Goal: Task Accomplishment & Management: Use online tool/utility

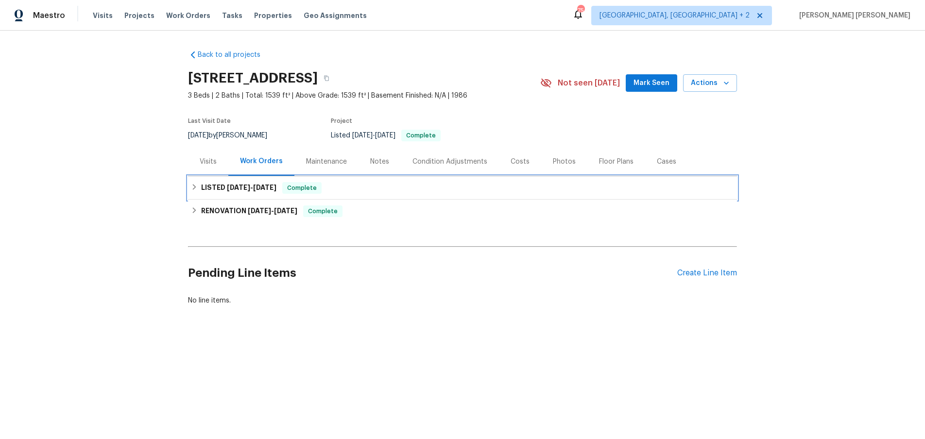
click at [273, 186] on span "8/27/25" at bounding box center [264, 187] width 23 height 7
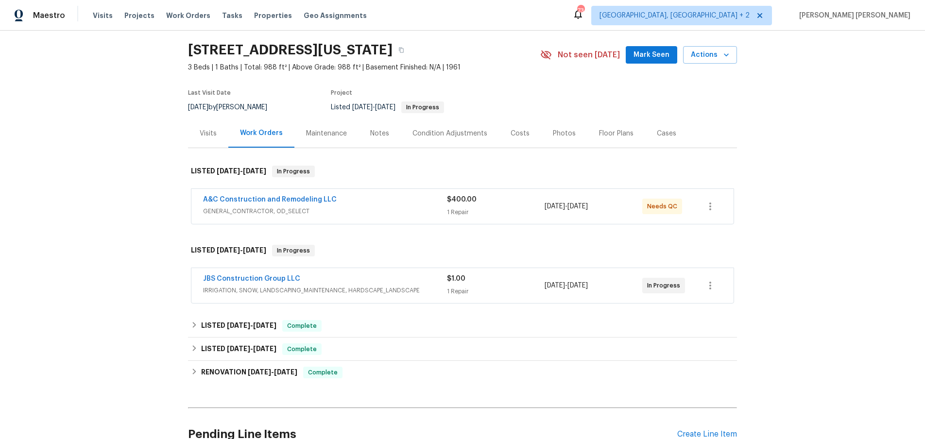
scroll to position [34, 0]
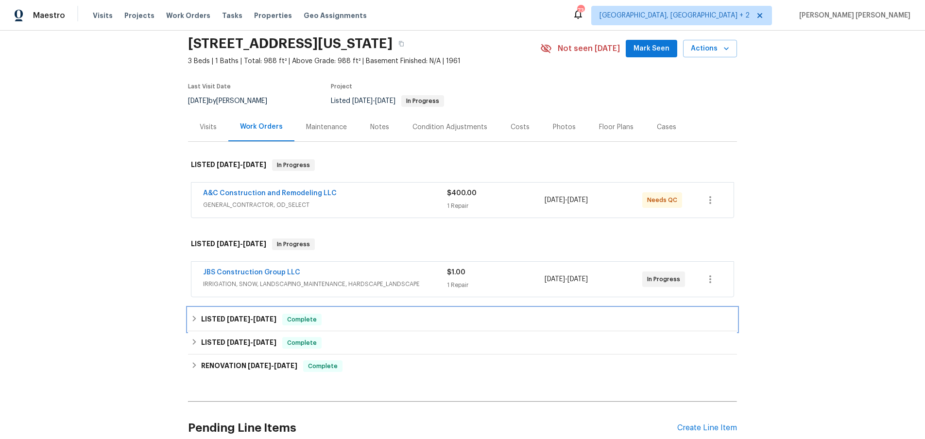
click at [256, 326] on div "LISTED 7/24/25 - 7/31/25 Complete" at bounding box center [462, 319] width 549 height 23
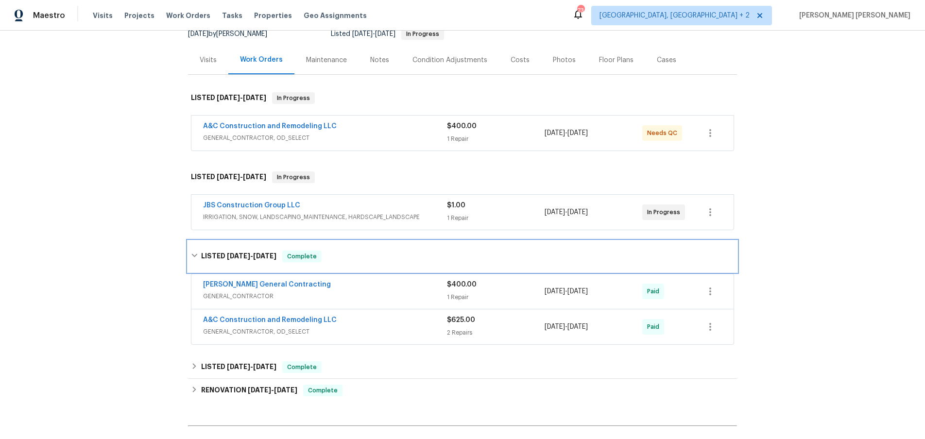
scroll to position [103, 0]
click at [281, 287] on span "Nicholson General Contracting" at bounding box center [267, 284] width 128 height 10
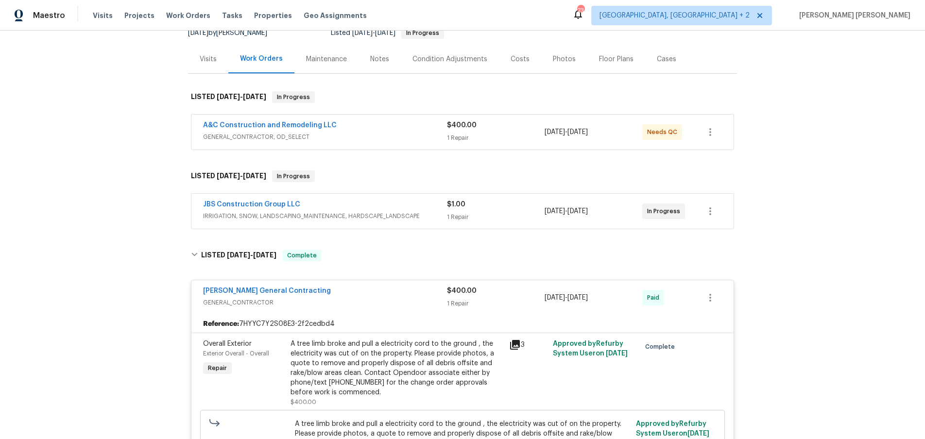
click at [516, 344] on icon at bounding box center [515, 345] width 12 height 12
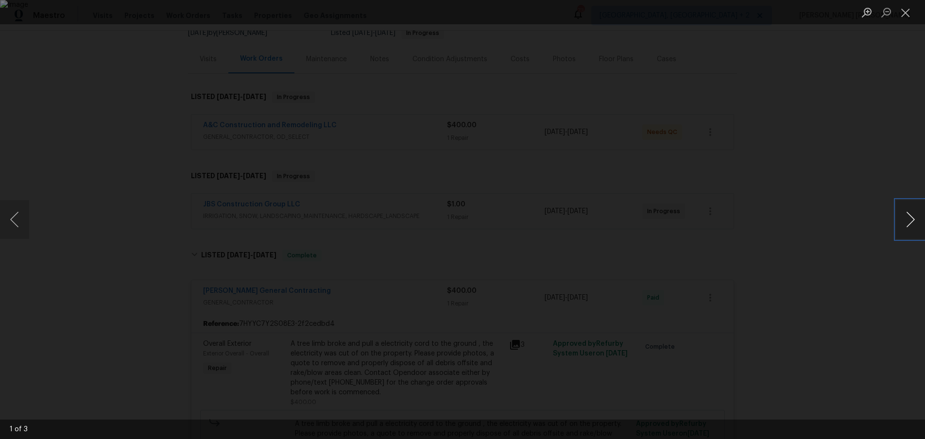
click at [903, 228] on button "Next image" at bounding box center [910, 219] width 29 height 39
click at [843, 198] on div "Lightbox" at bounding box center [462, 219] width 925 height 439
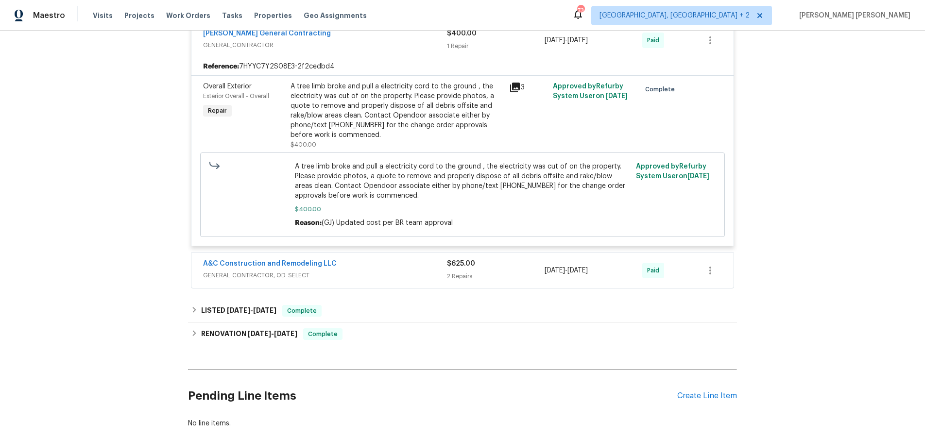
scroll to position [416, 0]
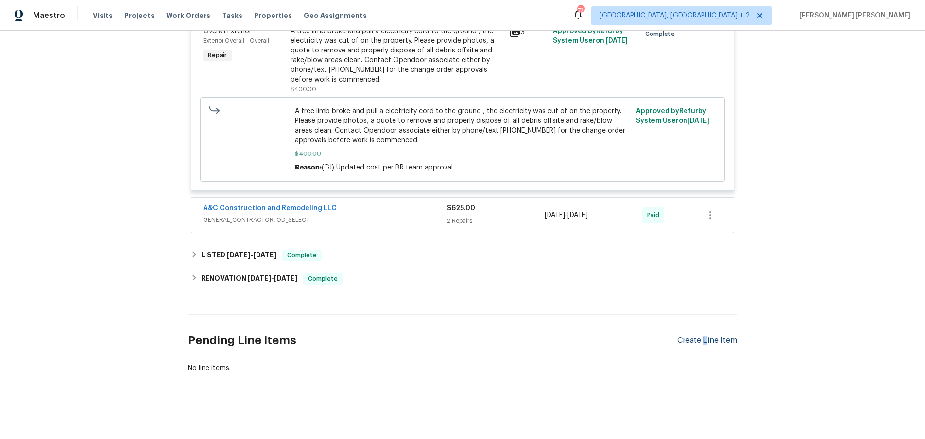
click at [705, 343] on div "Create Line Item" at bounding box center [707, 340] width 60 height 9
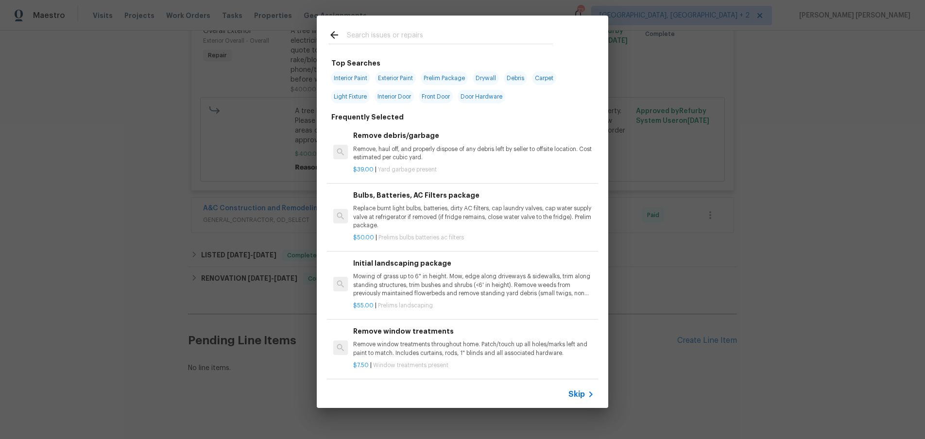
click at [575, 391] on span "Skip" at bounding box center [576, 395] width 17 height 10
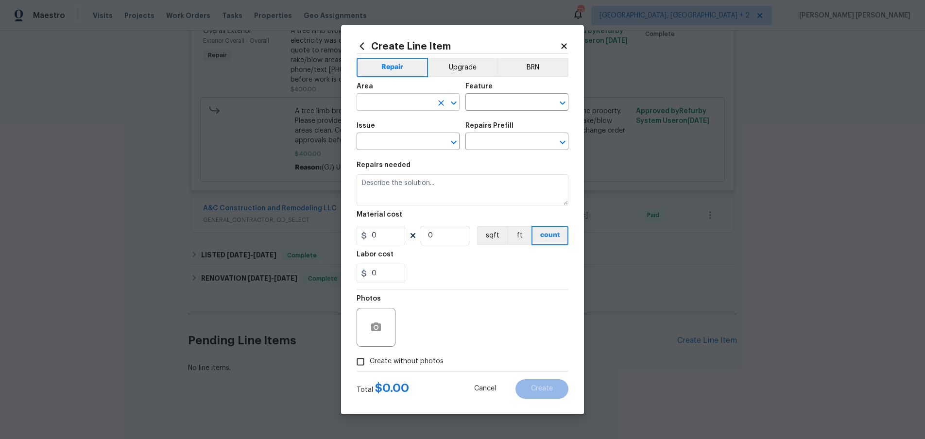
click at [394, 103] on input "text" at bounding box center [395, 103] width 76 height 15
drag, startPoint x: 393, startPoint y: 142, endPoint x: 417, endPoint y: 135, distance: 25.4
click at [397, 140] on li "Exterior Overall" at bounding box center [408, 141] width 103 height 16
type input "Exterior Overall"
click at [503, 106] on input "text" at bounding box center [503, 103] width 76 height 15
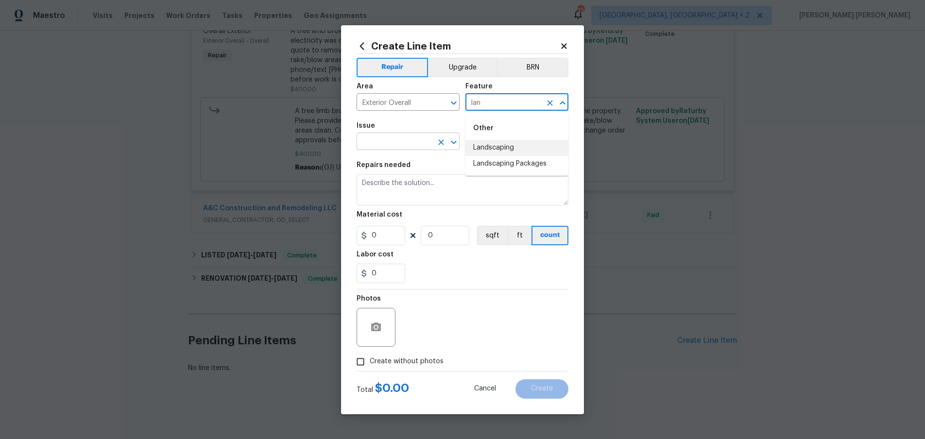
drag, startPoint x: 501, startPoint y: 150, endPoint x: 446, endPoint y: 139, distance: 55.4
click at [501, 149] on li "Landscaping" at bounding box center [516, 148] width 103 height 16
click at [429, 139] on div "​" at bounding box center [408, 142] width 103 height 15
type input "Landscaping"
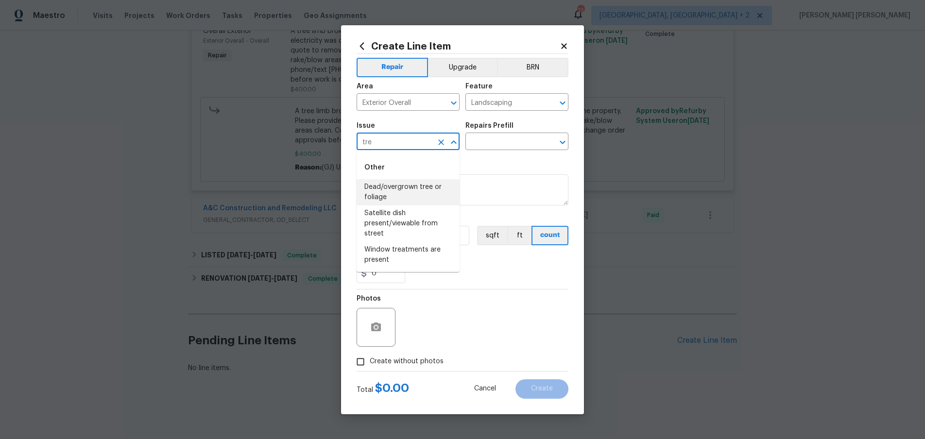
click at [420, 187] on li "Dead/overgrown tree or foliage" at bounding box center [408, 192] width 103 height 26
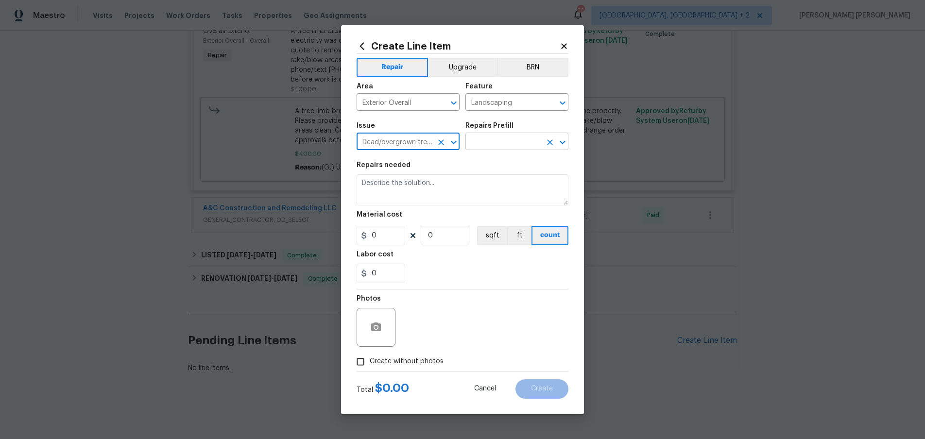
click at [505, 136] on input "text" at bounding box center [503, 142] width 76 height 15
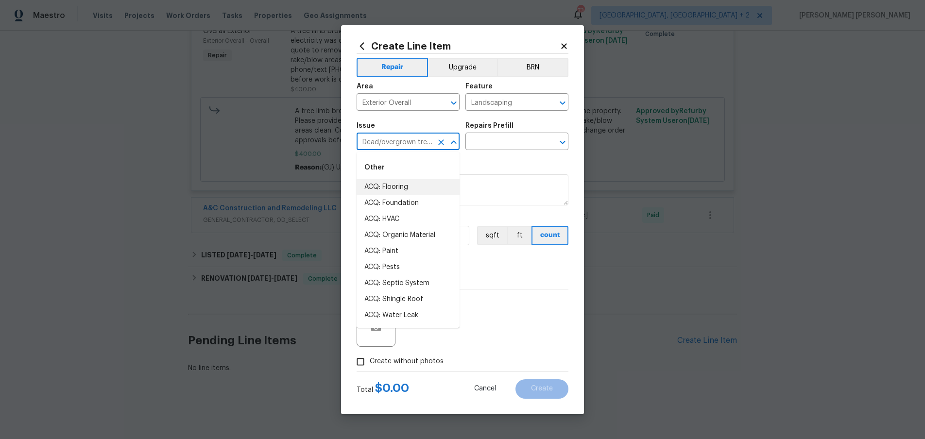
click at [414, 139] on input "Dead/overgrown tree or foliage" at bounding box center [395, 142] width 76 height 15
drag, startPoint x: 426, startPoint y: 200, endPoint x: 472, endPoint y: 184, distance: 48.7
click at [427, 199] on li "Landscaping" at bounding box center [408, 203] width 103 height 16
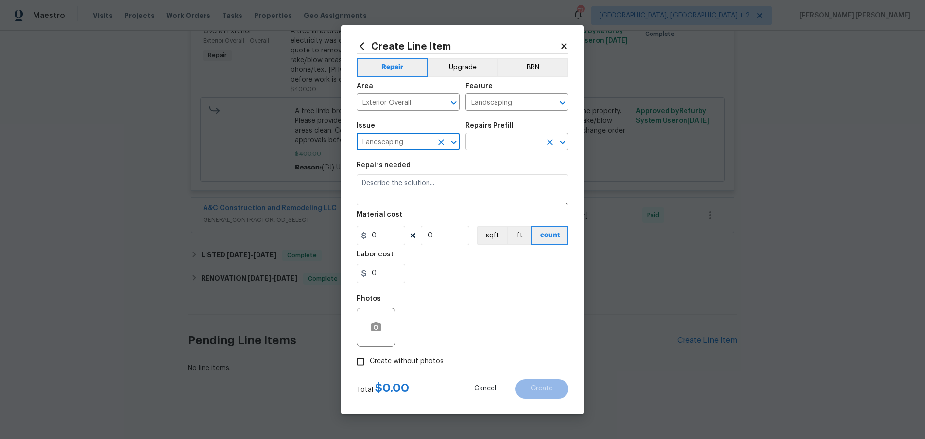
type input "Landscaping"
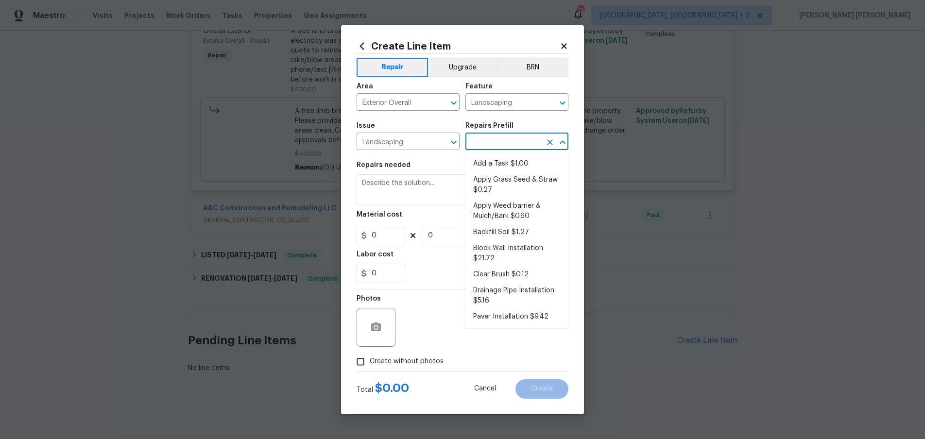
click at [539, 139] on input "text" at bounding box center [503, 142] width 76 height 15
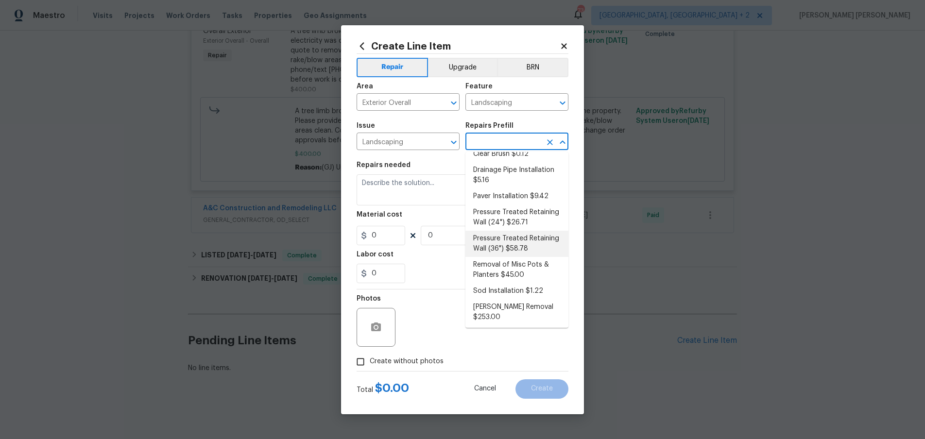
scroll to position [128, 0]
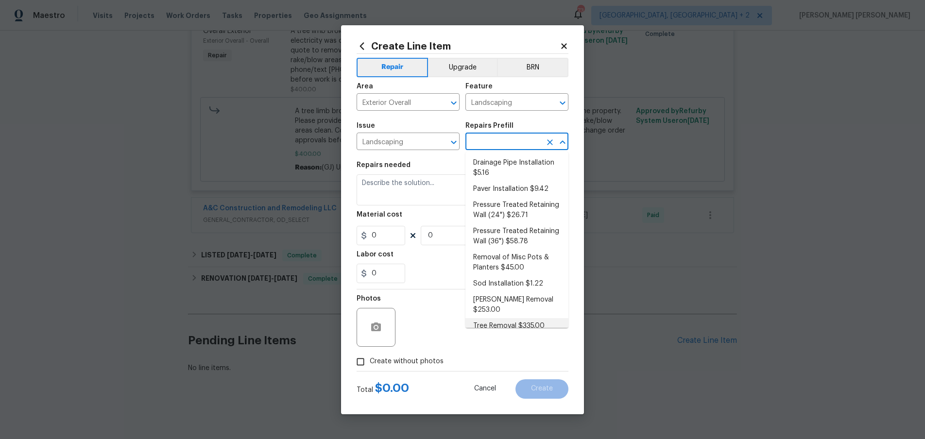
click at [528, 318] on li "Tree Removal $335.00" at bounding box center [516, 326] width 103 height 16
type input "Tree Removal $335.00"
type textarea "Remove/cut down the tree (12''-24'' diameter), grind the stump and remove all d…"
type input "1"
type input "335"
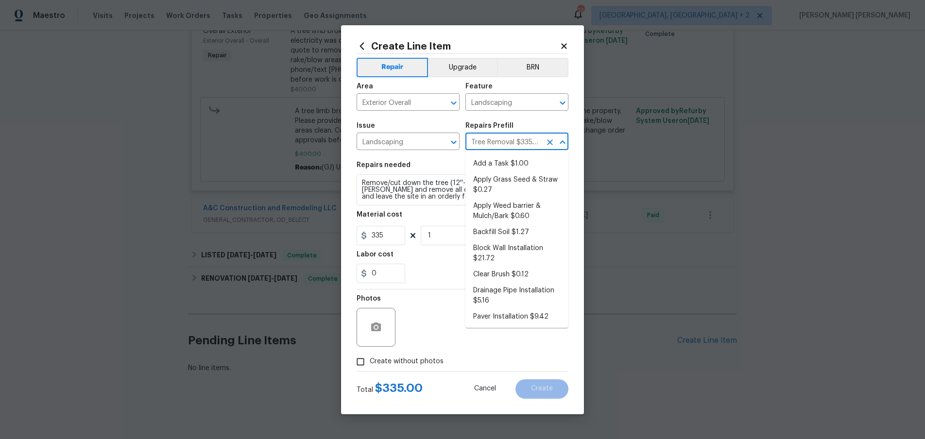
scroll to position [124, 0]
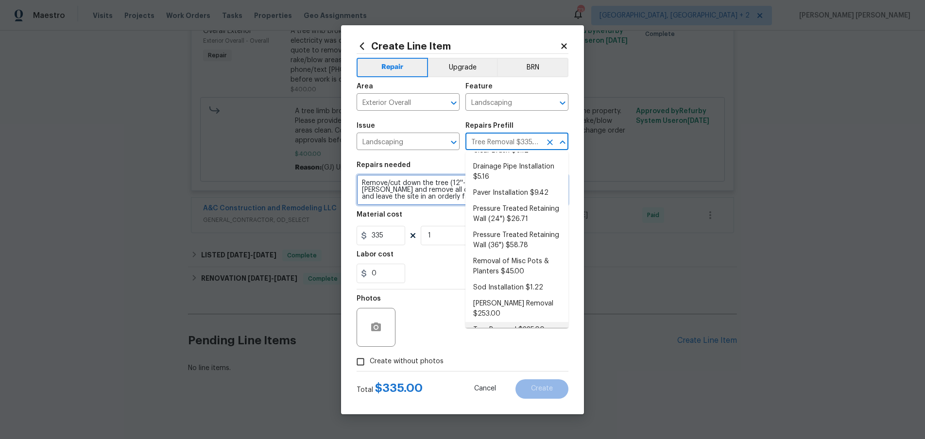
drag, startPoint x: 420, startPoint y: 196, endPoint x: 429, endPoint y: 196, distance: 8.7
click at [421, 196] on textarea "Remove/cut down the tree (12''-24'' diameter), grind the stump and remove all d…" at bounding box center [463, 189] width 212 height 31
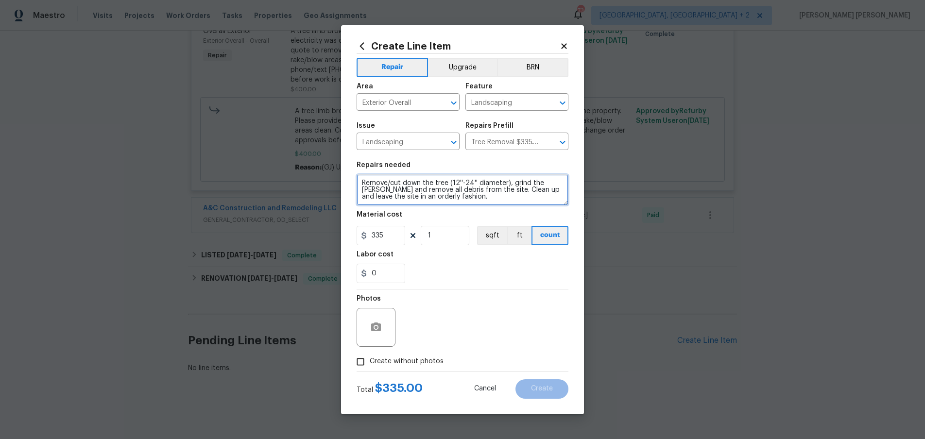
drag, startPoint x: 448, startPoint y: 183, endPoint x: 504, endPoint y: 182, distance: 56.4
click at [504, 182] on textarea "Remove/cut down the tree (12''-24'' diameter), grind the stump and remove all d…" at bounding box center [463, 189] width 212 height 31
click at [433, 183] on textarea "Remove/cut down the tree , grind the stump and remove all debris from the site.…" at bounding box center [463, 189] width 212 height 31
drag, startPoint x: 469, startPoint y: 184, endPoint x: 487, endPoint y: 183, distance: 17.5
click at [487, 183] on textarea "Remove/cut down the dead tree , grind the stump and remove all debris from the …" at bounding box center [463, 189] width 212 height 31
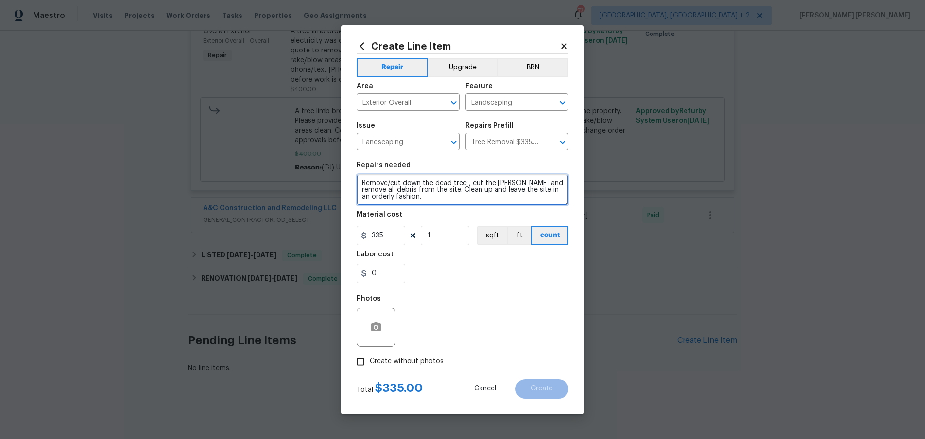
click at [516, 183] on textarea "Remove/cut down the dead tree , cut the stump and remove all debris from the si…" at bounding box center [463, 189] width 212 height 31
type textarea "Remove/cut down the dead tree , cut the stump to ground level and remove all de…"
drag, startPoint x: 443, startPoint y: 269, endPoint x: 456, endPoint y: 263, distance: 14.8
click at [444, 268] on div "0" at bounding box center [463, 273] width 212 height 19
click at [390, 236] on input "335" at bounding box center [381, 235] width 49 height 19
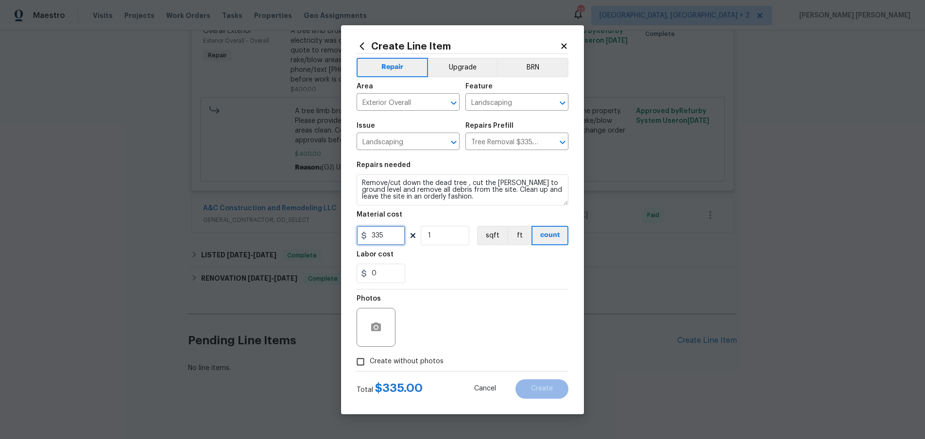
drag, startPoint x: 390, startPoint y: 236, endPoint x: 362, endPoint y: 234, distance: 28.2
click at [362, 234] on div "335" at bounding box center [381, 235] width 49 height 19
type input "500"
drag, startPoint x: 458, startPoint y: 196, endPoint x: 361, endPoint y: 177, distance: 99.0
click at [361, 177] on textarea "Remove/cut down the dead tree , cut the stump to ground level and remove all de…" at bounding box center [463, 189] width 212 height 31
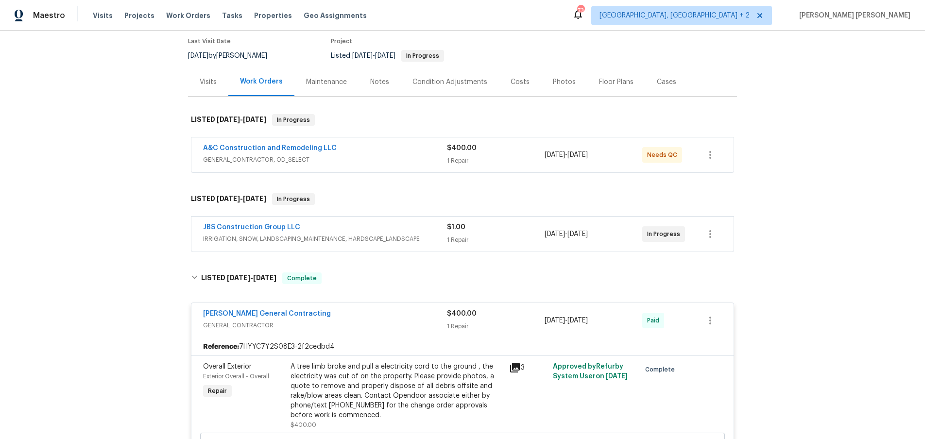
scroll to position [81, 0]
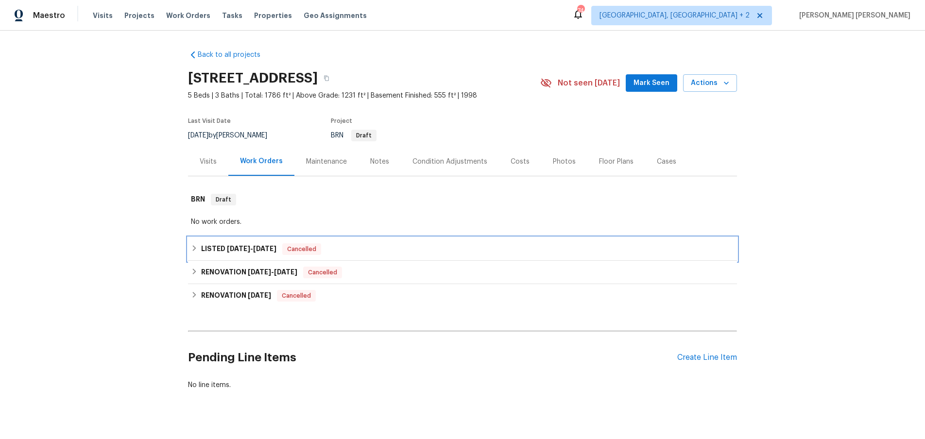
click at [198, 251] on icon at bounding box center [194, 248] width 7 height 7
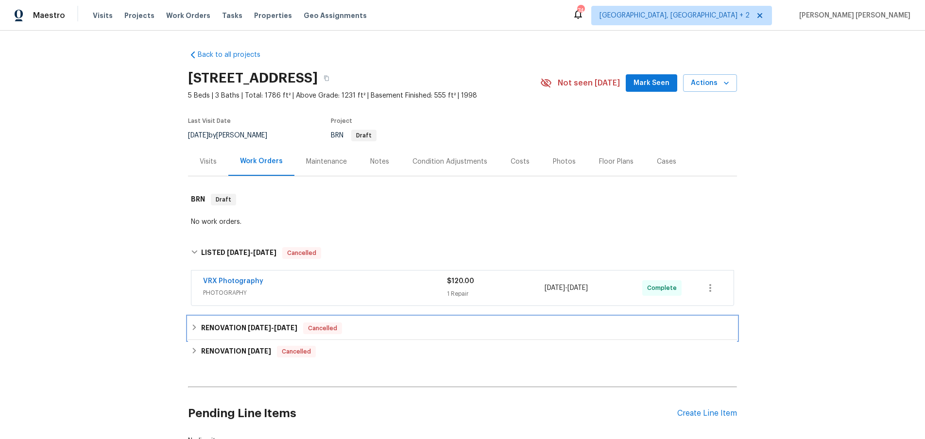
click at [193, 331] on icon at bounding box center [194, 327] width 7 height 7
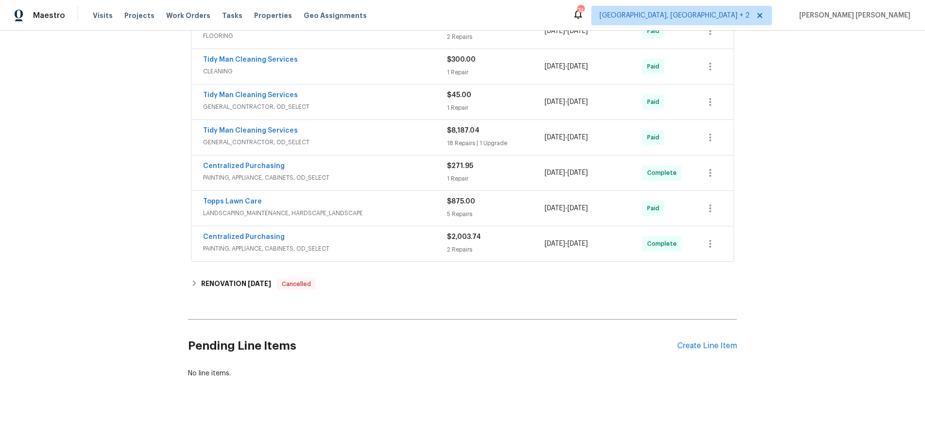
scroll to position [377, 0]
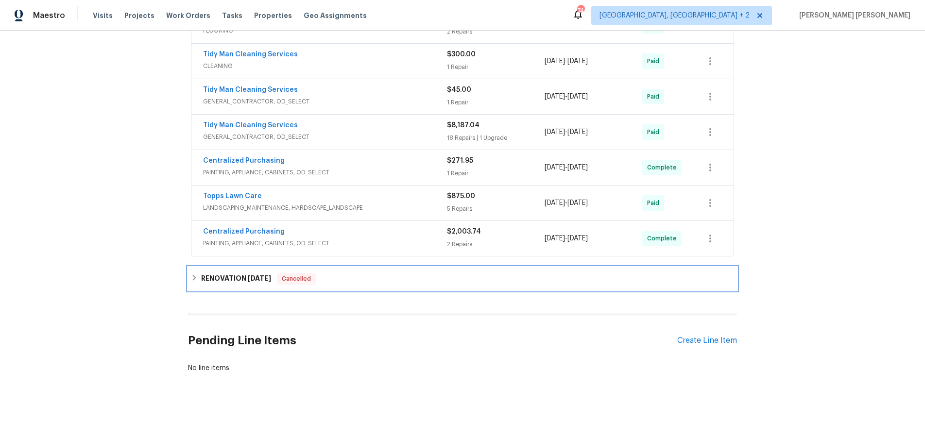
click at [192, 279] on icon at bounding box center [194, 278] width 7 height 7
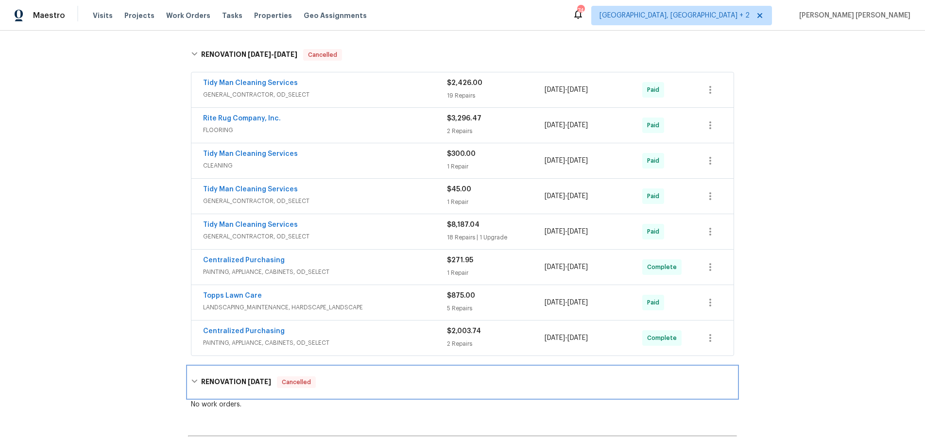
scroll to position [275, 0]
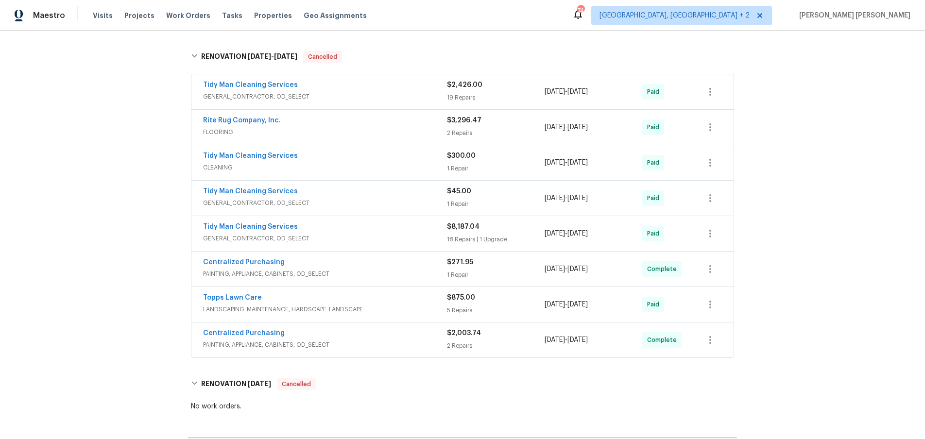
click at [426, 247] on div "Tidy Man Cleaning Services GENERAL_CONTRACTOR, OD_SELECT $8,187.04 18 Repairs |…" at bounding box center [462, 233] width 542 height 35
click at [395, 238] on span "GENERAL_CONTRACTOR, OD_SELECT" at bounding box center [325, 239] width 244 height 10
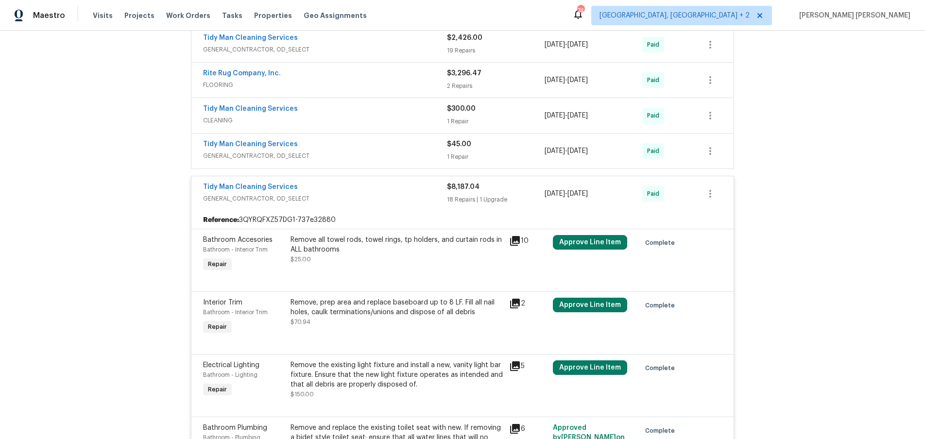
scroll to position [209, 0]
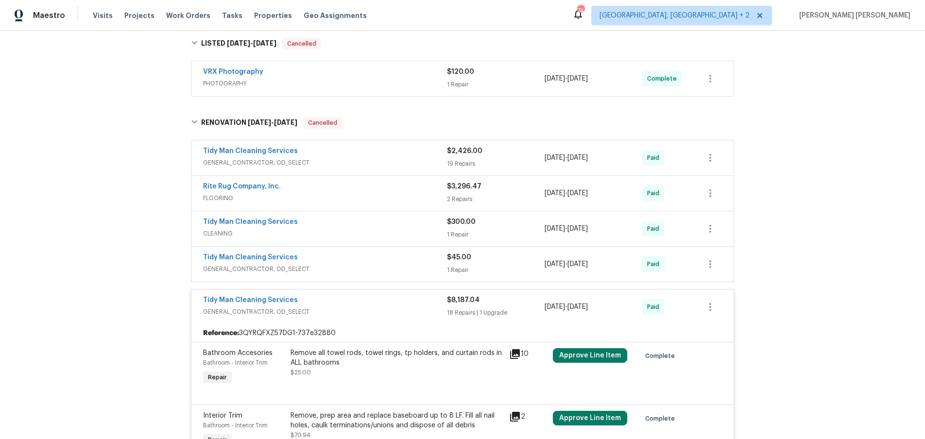
click at [399, 159] on span "GENERAL_CONTRACTOR, OD_SELECT" at bounding box center [325, 163] width 244 height 10
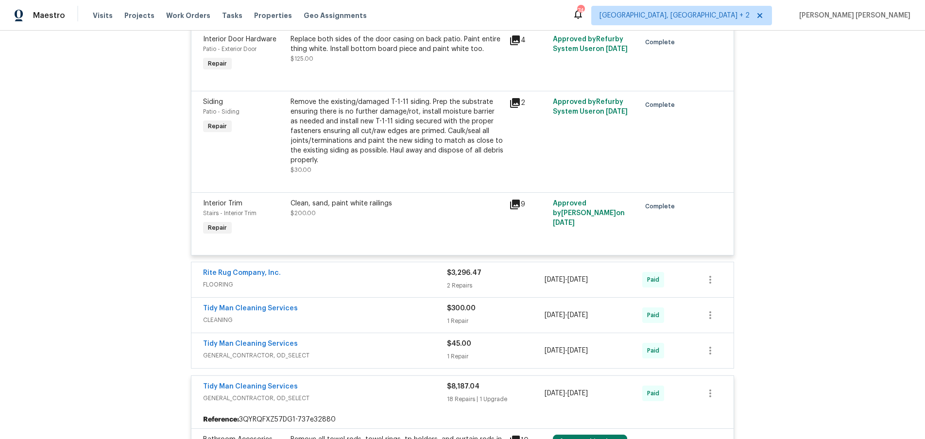
scroll to position [1562, 0]
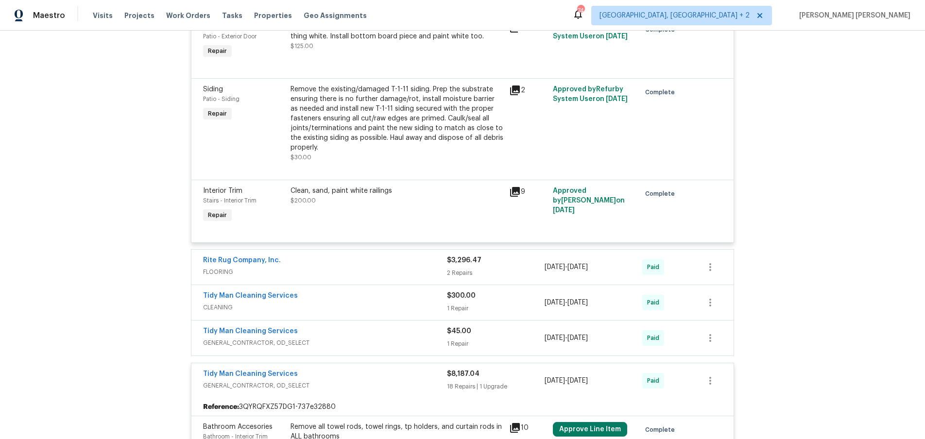
click at [423, 285] on div "Rite Rug Company, Inc. FLOORING $3,296.47 2 Repairs [DATE] - [DATE] Paid" at bounding box center [462, 267] width 542 height 35
click at [422, 285] on div "Rite Rug Company, Inc. FLOORING $3,296.47 2 Repairs [DATE] - [DATE] Paid" at bounding box center [462, 267] width 542 height 35
click at [420, 277] on span "FLOORING" at bounding box center [325, 272] width 244 height 10
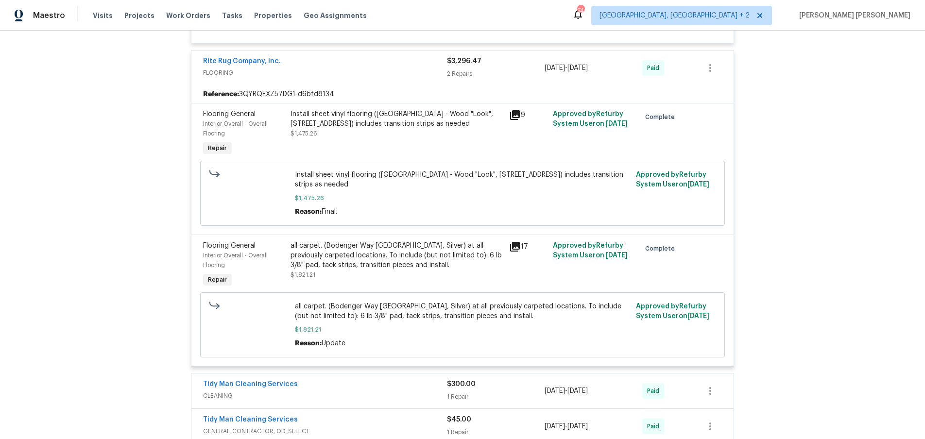
scroll to position [1760, 0]
click at [321, 79] on span "FLOORING" at bounding box center [325, 74] width 244 height 10
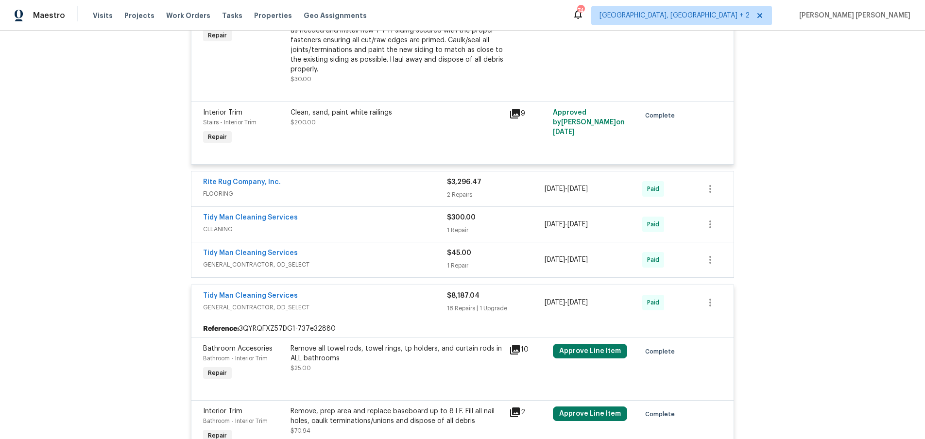
scroll to position [1639, 0]
click at [406, 314] on span "GENERAL_CONTRACTOR, OD_SELECT" at bounding box center [325, 309] width 244 height 10
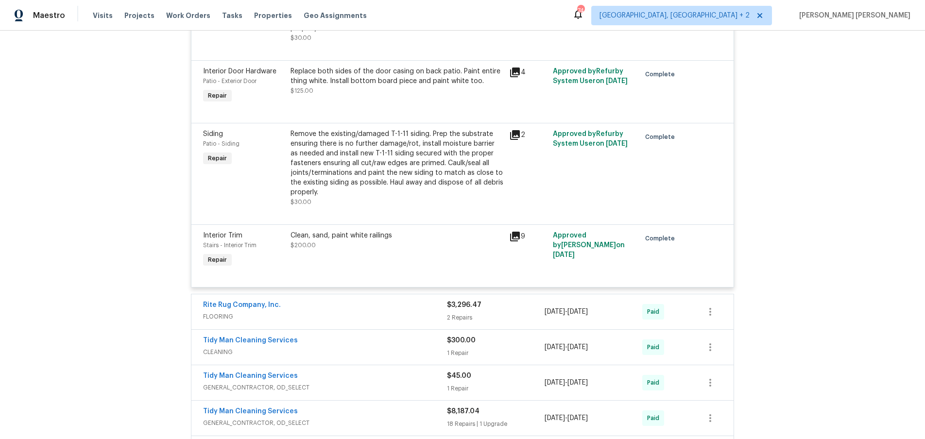
scroll to position [1527, 0]
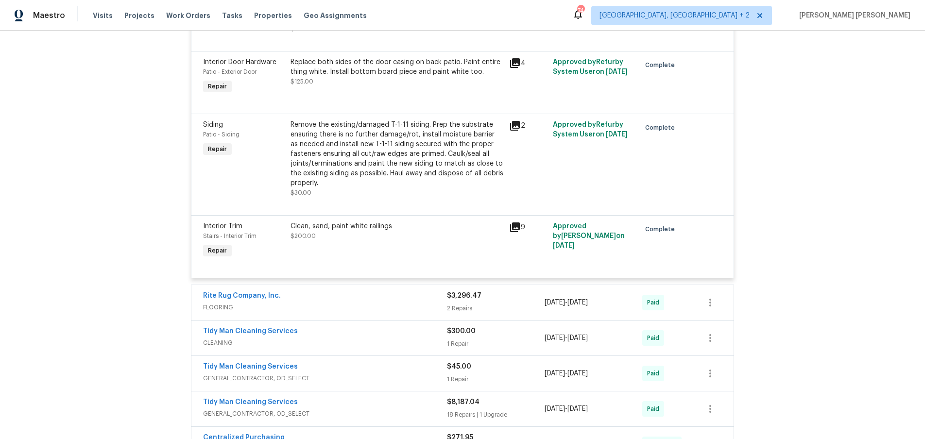
click at [515, 131] on icon at bounding box center [515, 126] width 10 height 10
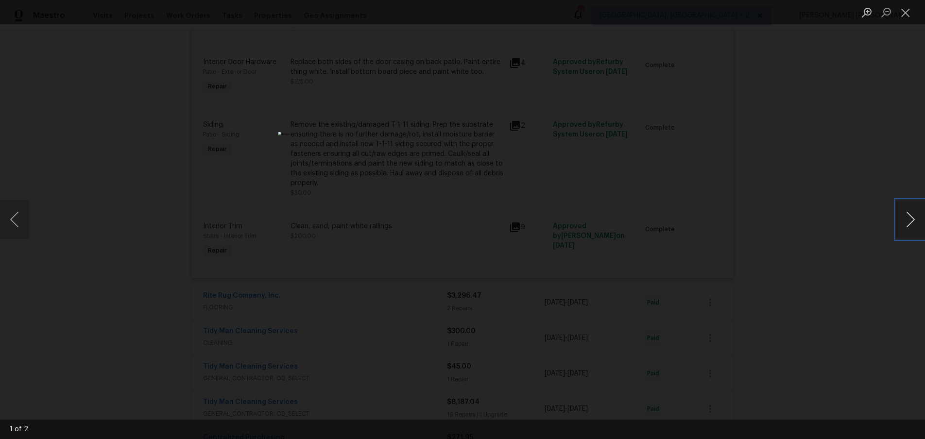
click at [910, 226] on button "Next image" at bounding box center [910, 219] width 29 height 39
click at [880, 243] on div "Lightbox" at bounding box center [462, 219] width 925 height 439
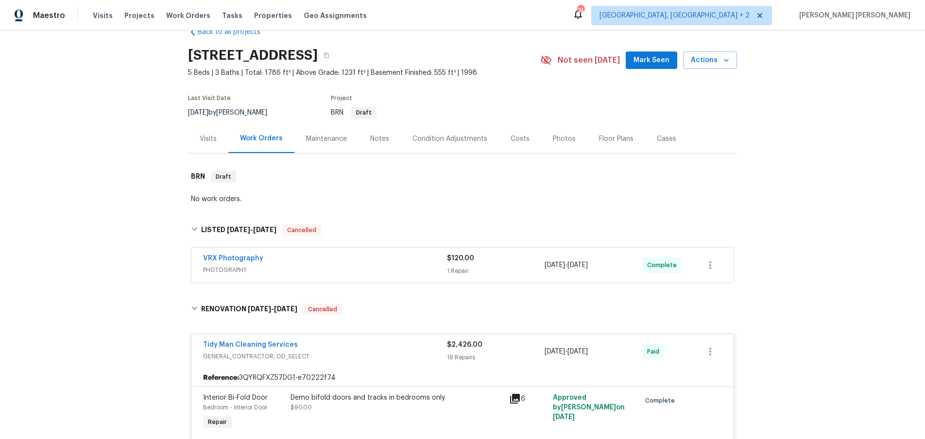
scroll to position [0, 0]
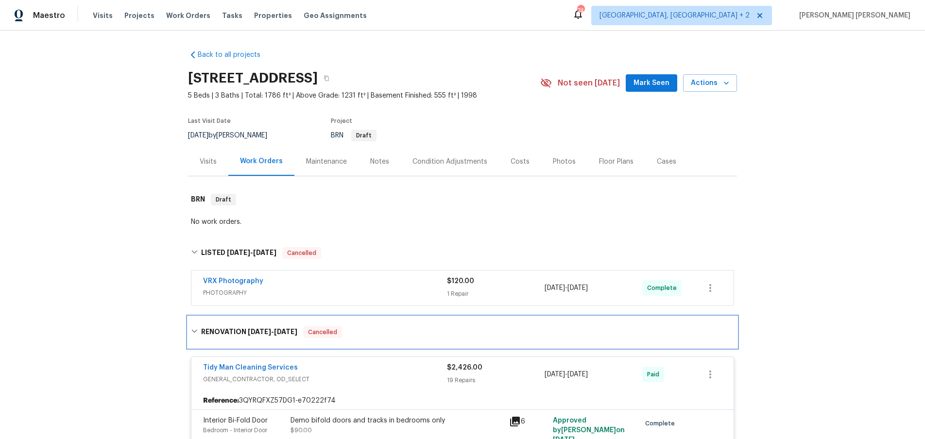
click at [195, 330] on icon at bounding box center [194, 331] width 7 height 7
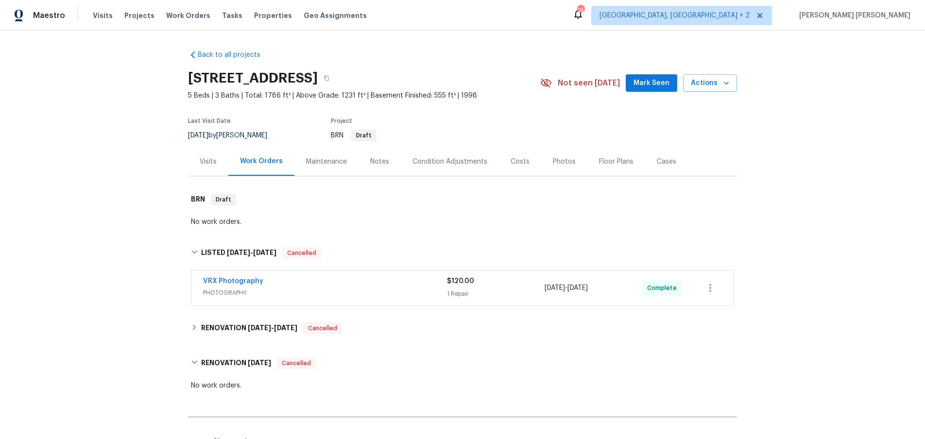
click at [612, 163] on div "Floor Plans" at bounding box center [616, 162] width 34 height 10
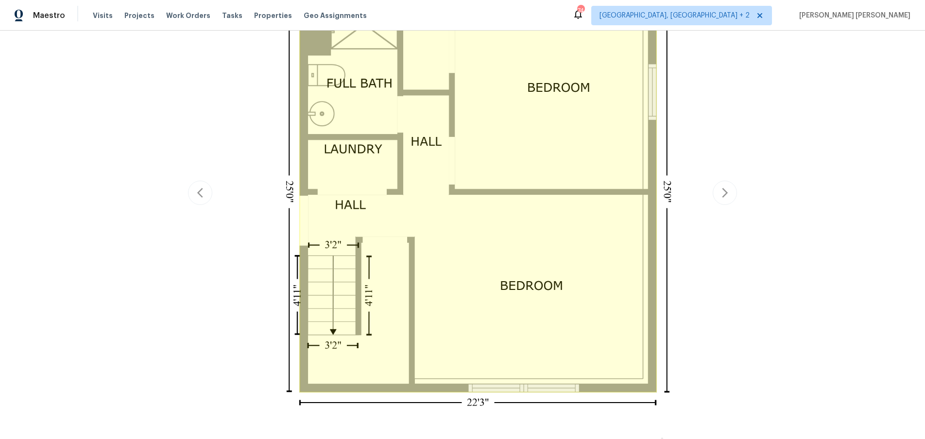
scroll to position [446, 0]
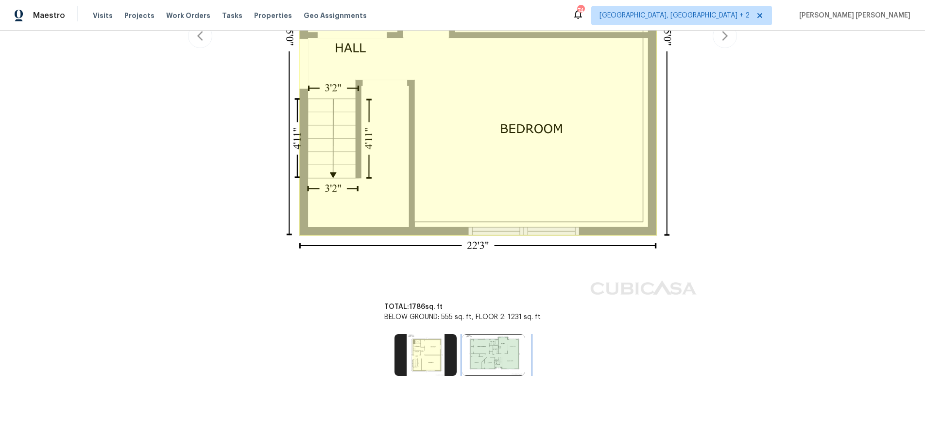
click at [491, 346] on img at bounding box center [494, 355] width 62 height 42
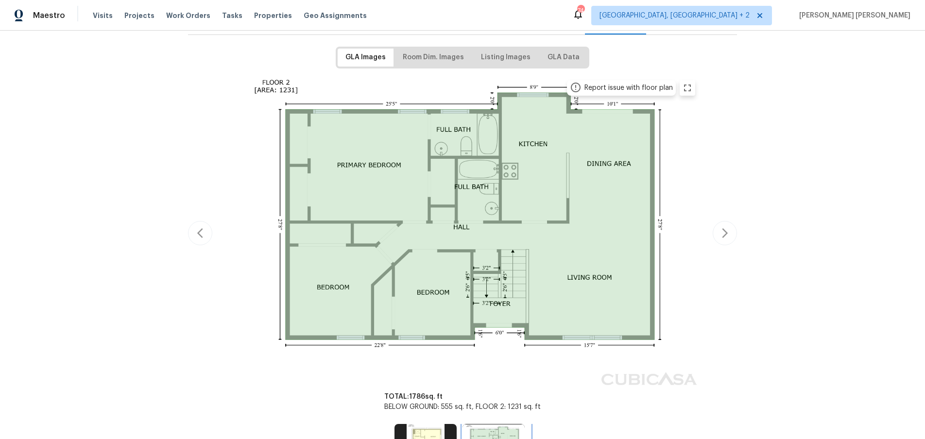
scroll to position [141, 0]
click at [731, 236] on button "button" at bounding box center [725, 234] width 24 height 24
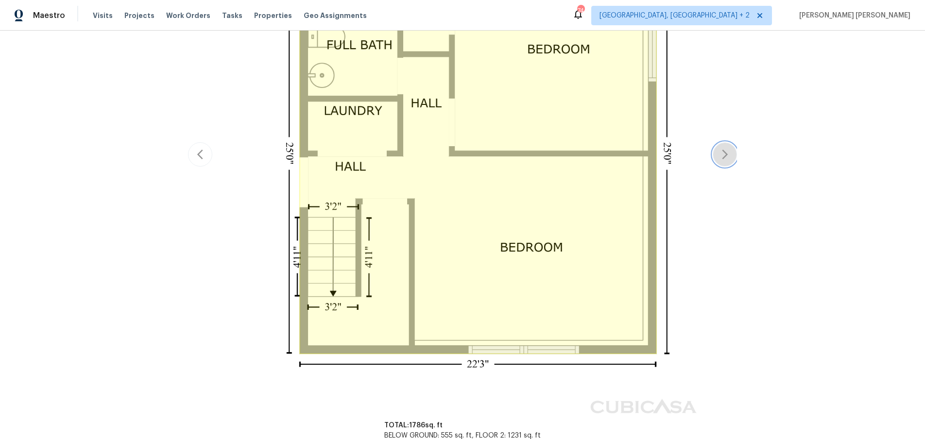
click at [727, 150] on icon "button" at bounding box center [725, 155] width 12 height 12
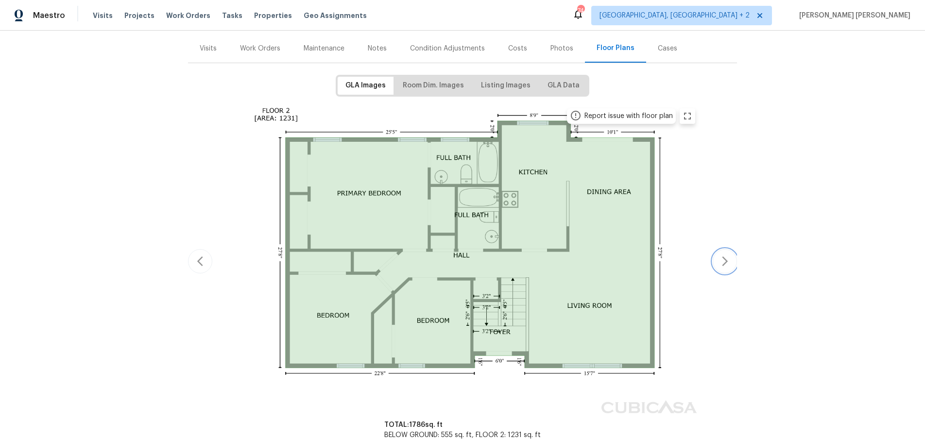
scroll to position [99, 0]
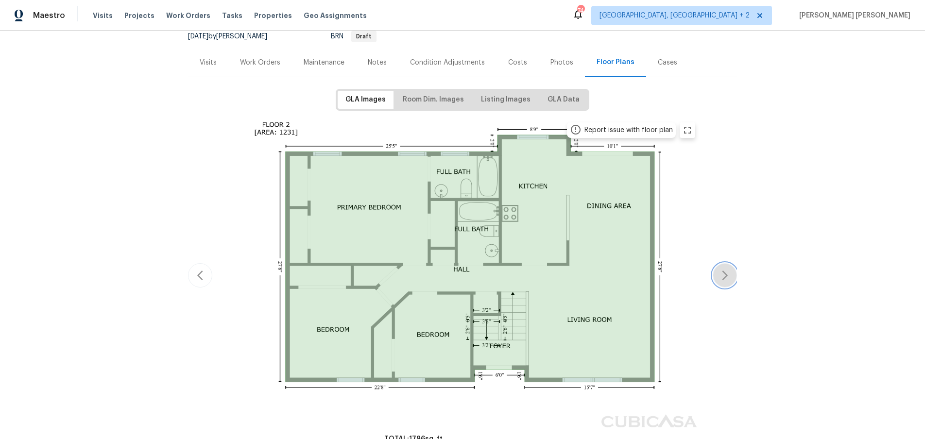
click at [725, 275] on icon "button" at bounding box center [725, 276] width 12 height 12
